Goal: Task Accomplishment & Management: Use online tool/utility

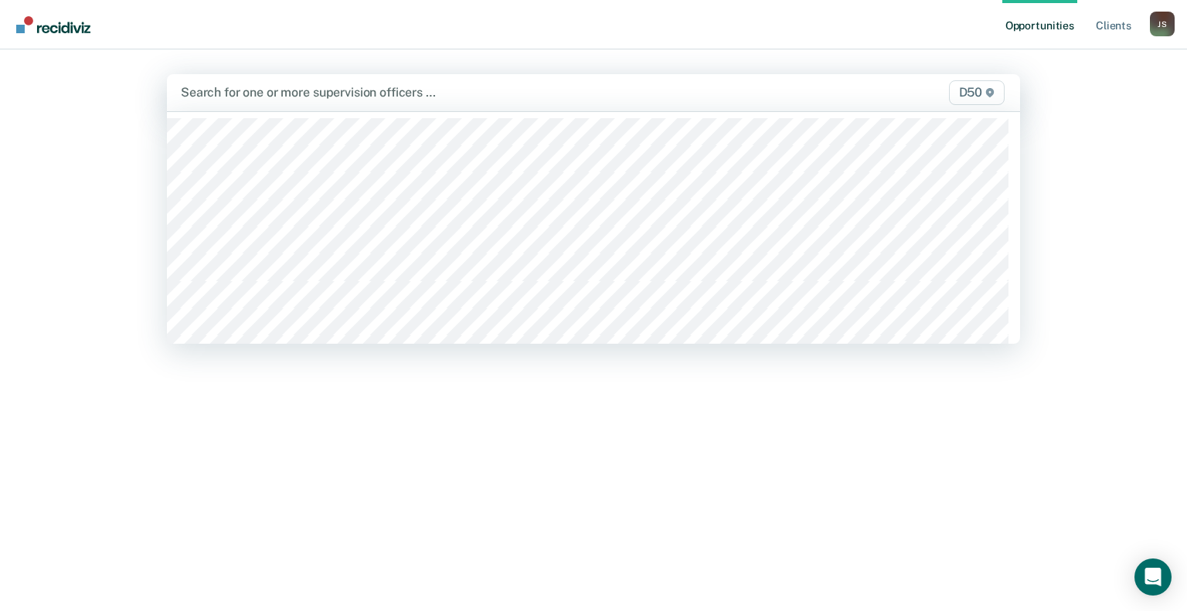
click at [287, 88] on div at bounding box center [469, 92] width 576 height 18
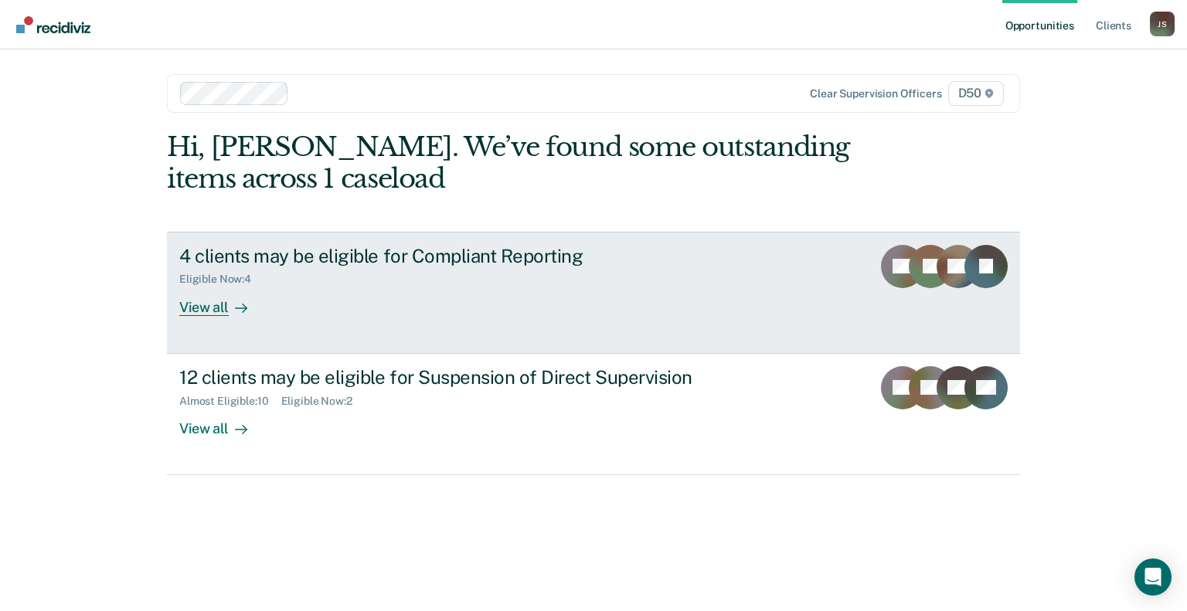
click at [232, 310] on div at bounding box center [238, 307] width 19 height 18
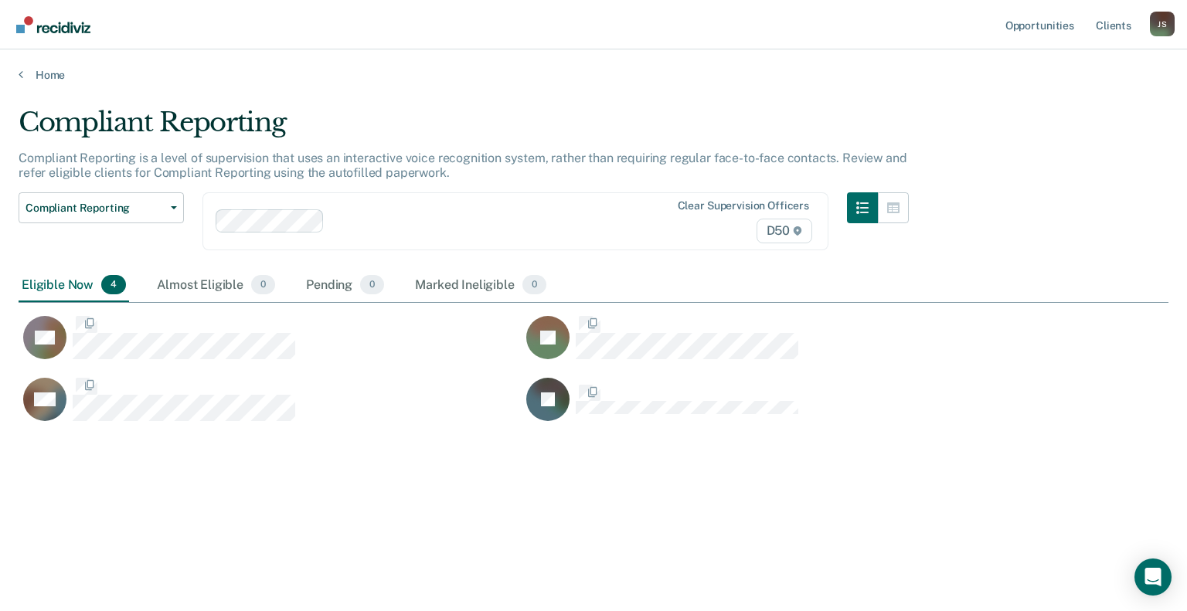
scroll to position [377, 1137]
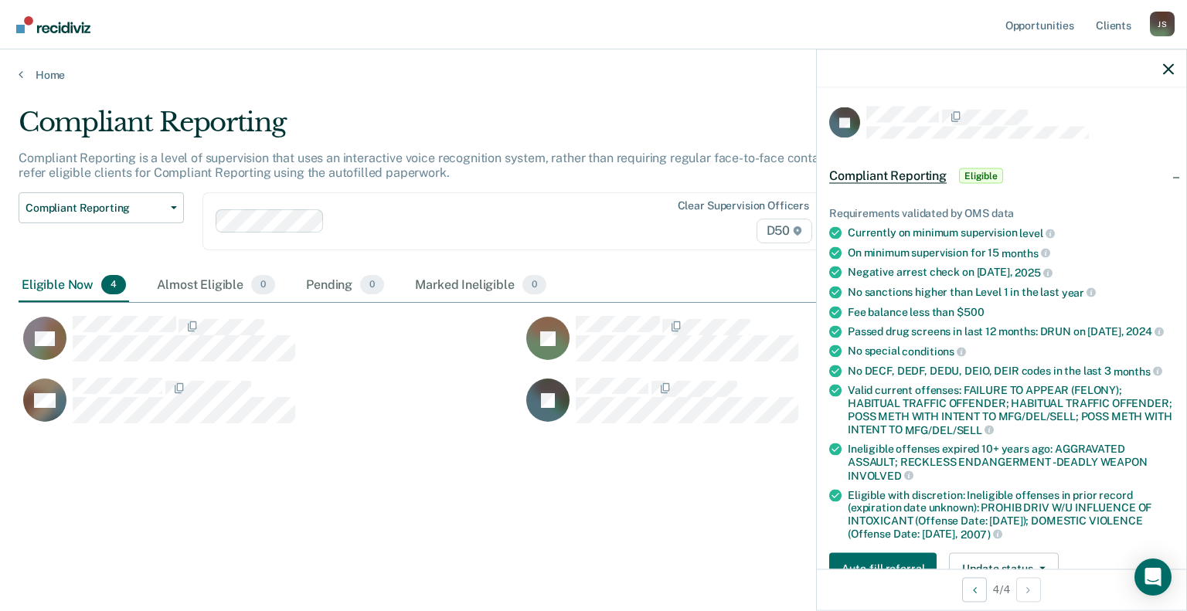
drag, startPoint x: 1131, startPoint y: 648, endPoint x: 1151, endPoint y: 648, distance: 20.1
click at [1151, 610] on html "Looks like you’re using Internet Explorer 11. For faster loading and a better e…" at bounding box center [593, 305] width 1187 height 611
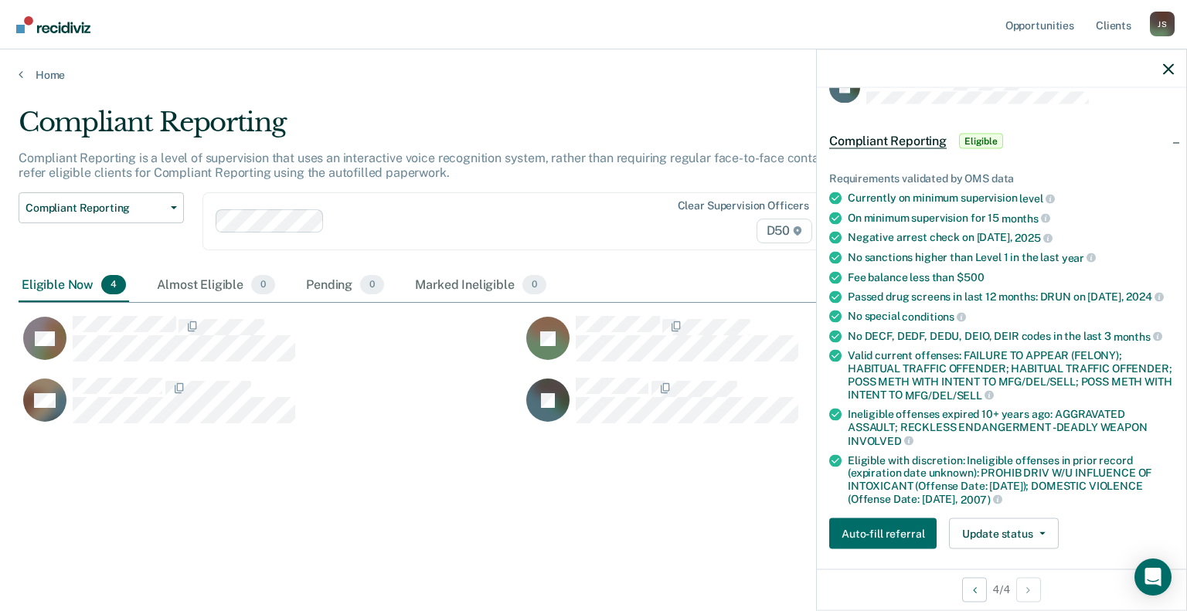
scroll to position [0, 0]
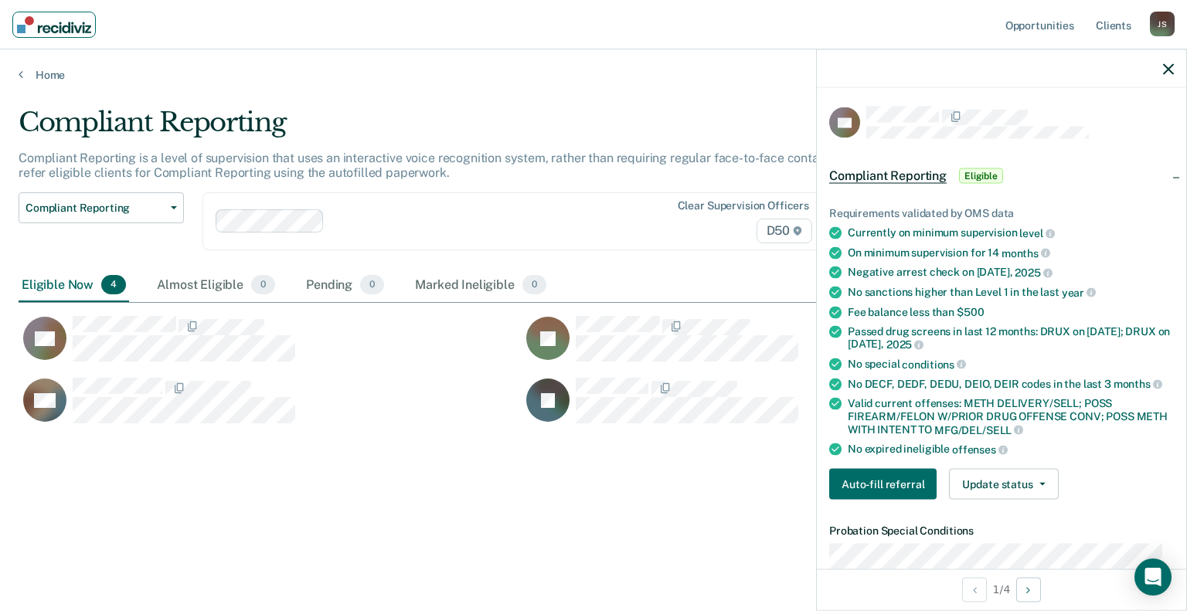
click at [41, 24] on img "Main navigation" at bounding box center [54, 24] width 74 height 17
